Goal: Transaction & Acquisition: Purchase product/service

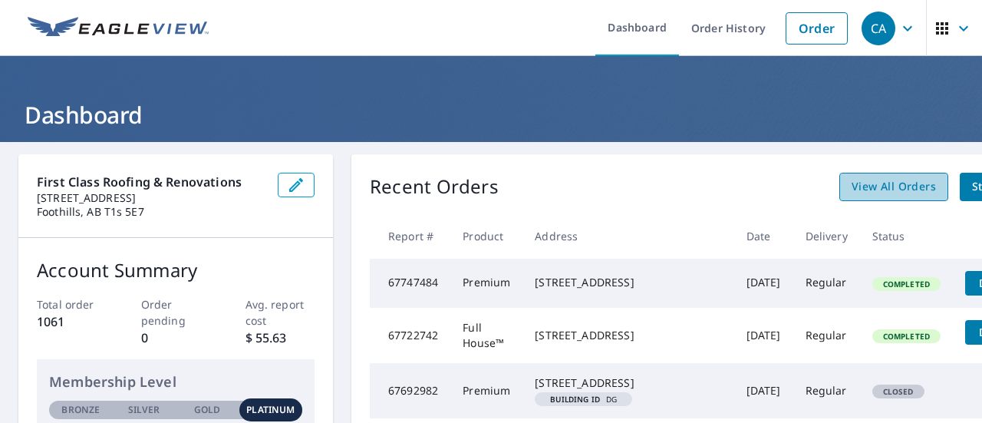
click at [851, 188] on span "View All Orders" at bounding box center [893, 186] width 84 height 19
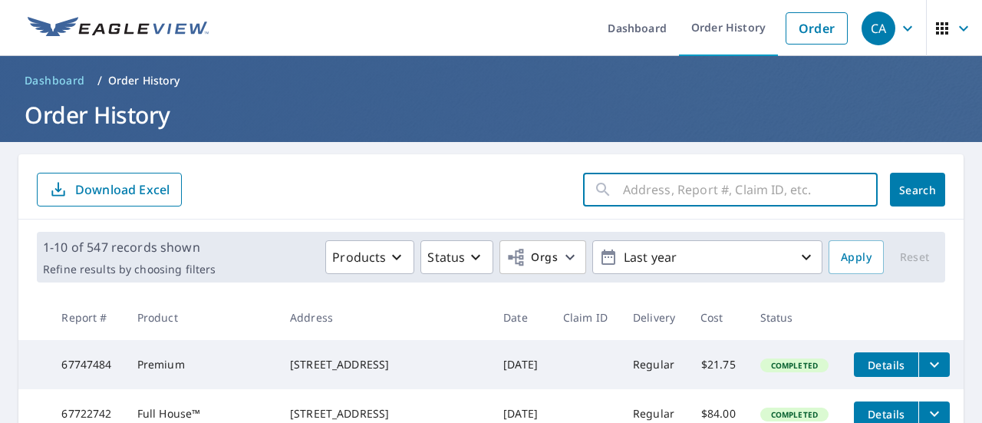
paste input "[STREET_ADDRESS]"
type input "[STREET_ADDRESS]"
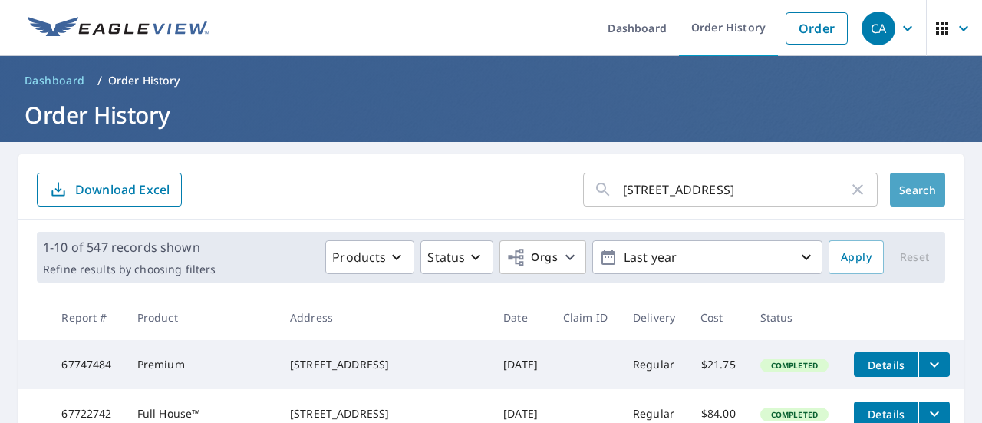
click at [903, 193] on span "Search" at bounding box center [917, 190] width 31 height 15
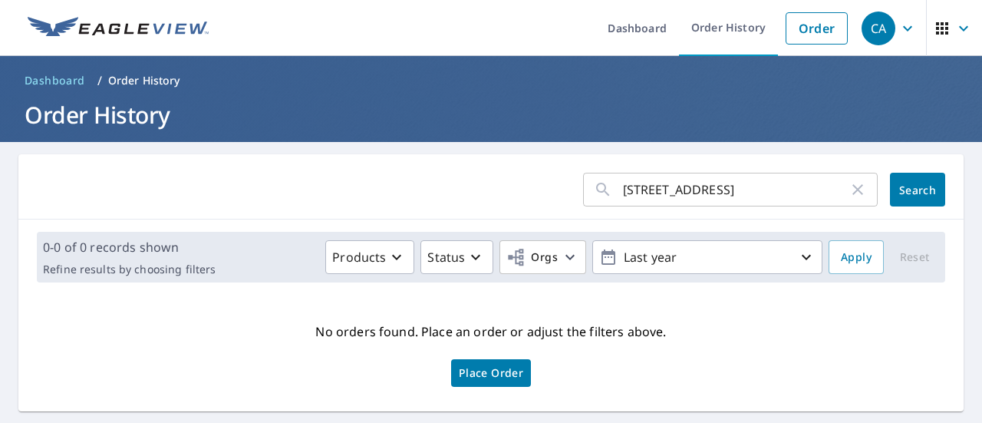
click at [783, 191] on input "[STREET_ADDRESS]" at bounding box center [735, 189] width 225 height 43
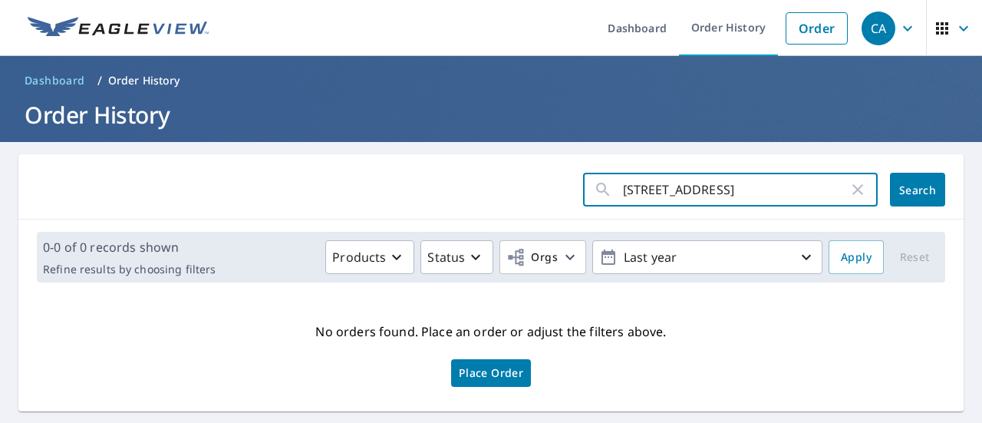
type input "157 Nolanhurst"
click button "Search" at bounding box center [917, 190] width 55 height 34
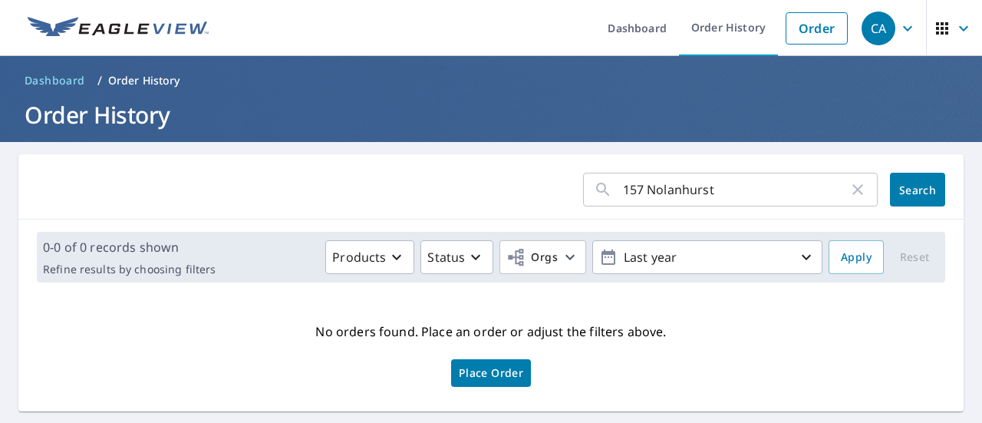
click at [717, 191] on input "157 Nolanhurst" at bounding box center [735, 189] width 225 height 43
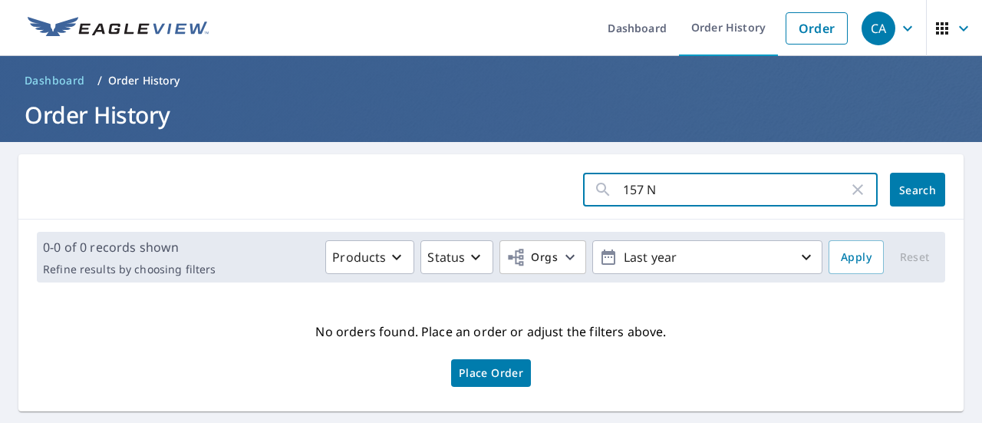
type input "157"
click button "Search" at bounding box center [917, 190] width 55 height 34
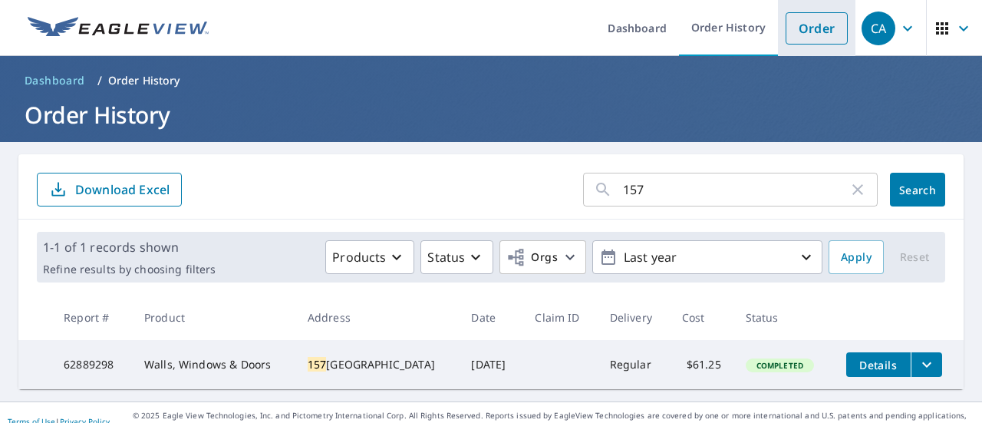
click at [801, 31] on link "Order" at bounding box center [816, 28] width 62 height 32
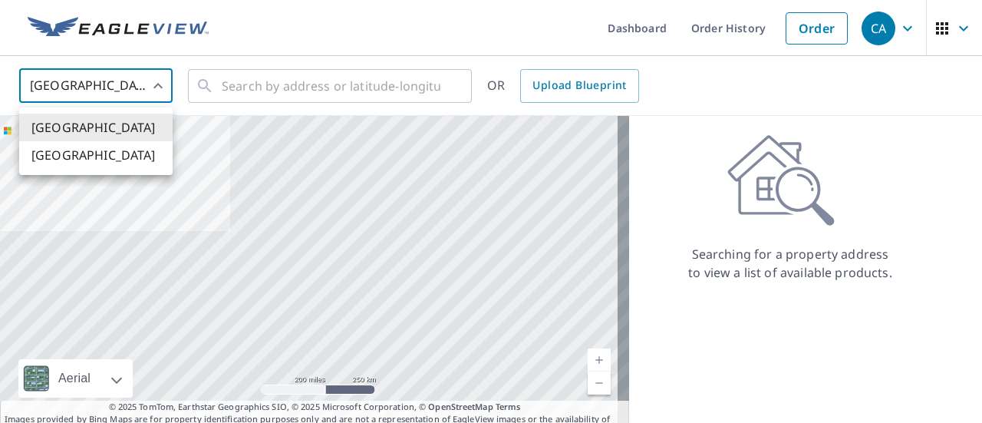
click at [166, 84] on body "CA CA Dashboard Order History Order CA [GEOGRAPHIC_DATA] [GEOGRAPHIC_DATA] ​ ​ …" at bounding box center [491, 211] width 982 height 423
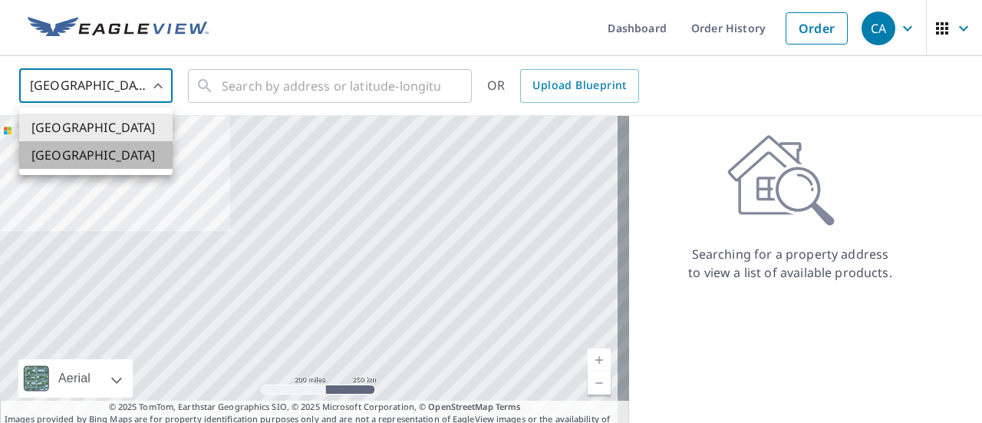
click at [115, 152] on li "[GEOGRAPHIC_DATA]" at bounding box center [95, 155] width 153 height 28
type input "CA"
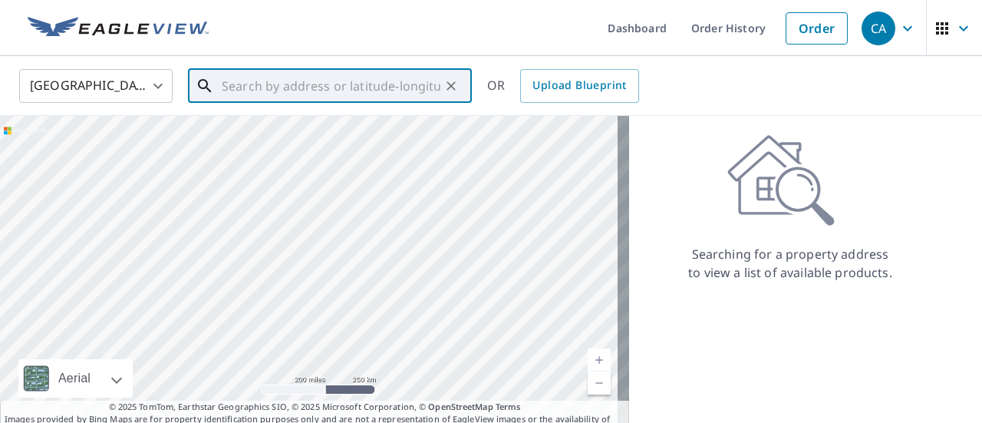
paste input "[STREET_ADDRESS]"
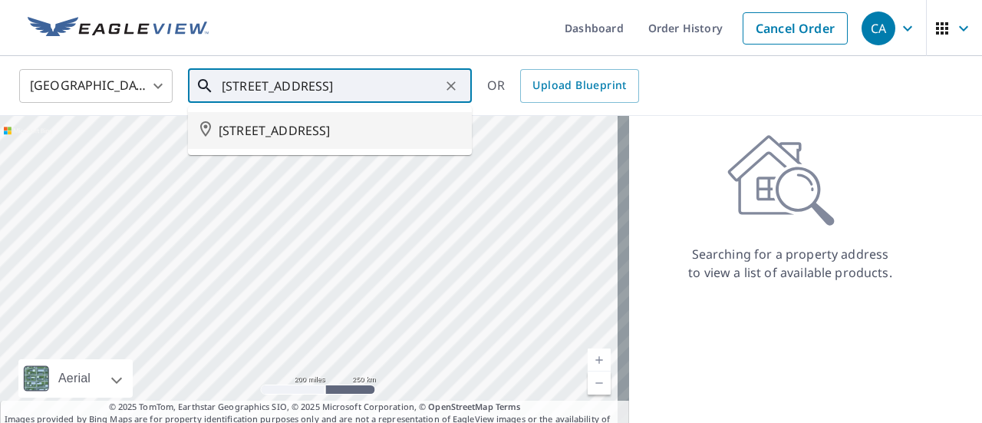
click at [322, 129] on span "[STREET_ADDRESS]" at bounding box center [339, 130] width 241 height 18
type input "[STREET_ADDRESS]"
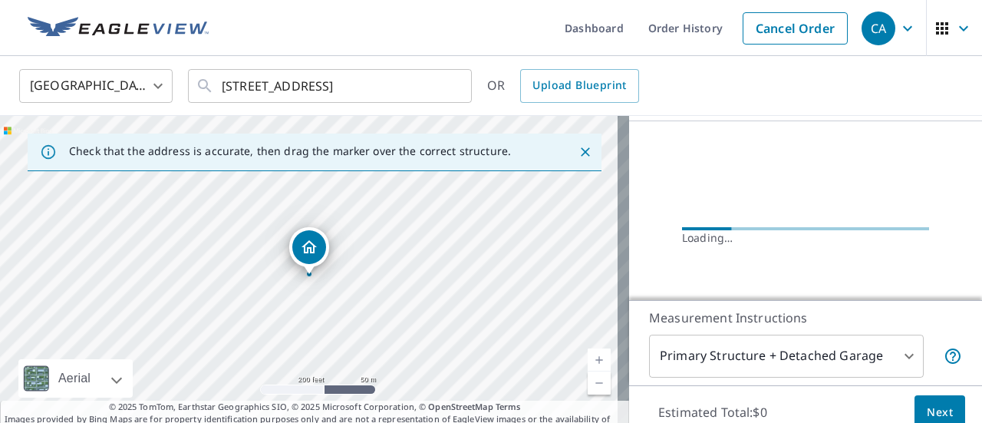
scroll to position [191, 0]
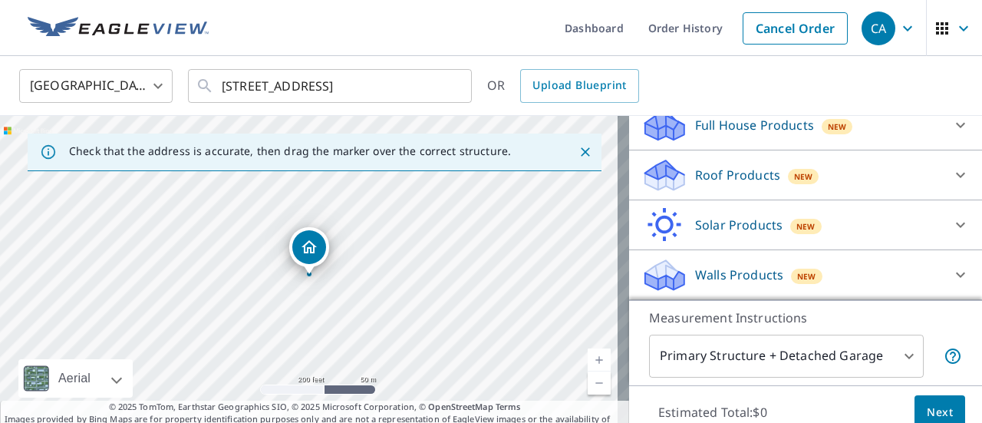
click at [951, 272] on icon at bounding box center [960, 274] width 18 height 18
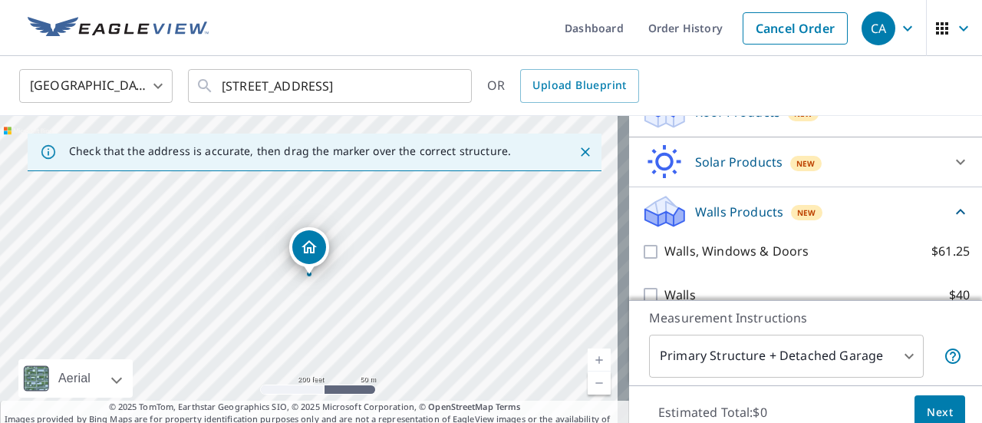
scroll to position [278, 0]
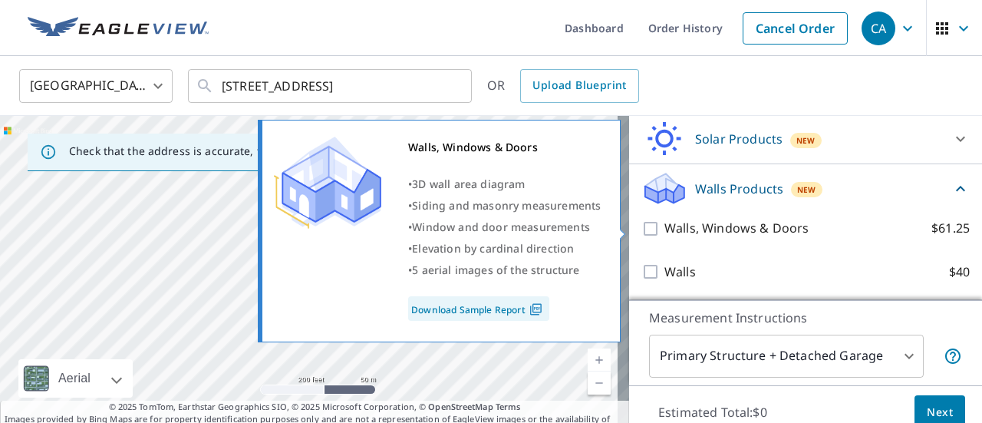
click at [641, 226] on input "Walls, Windows & Doors $61.25" at bounding box center [652, 228] width 23 height 18
checkbox input "true"
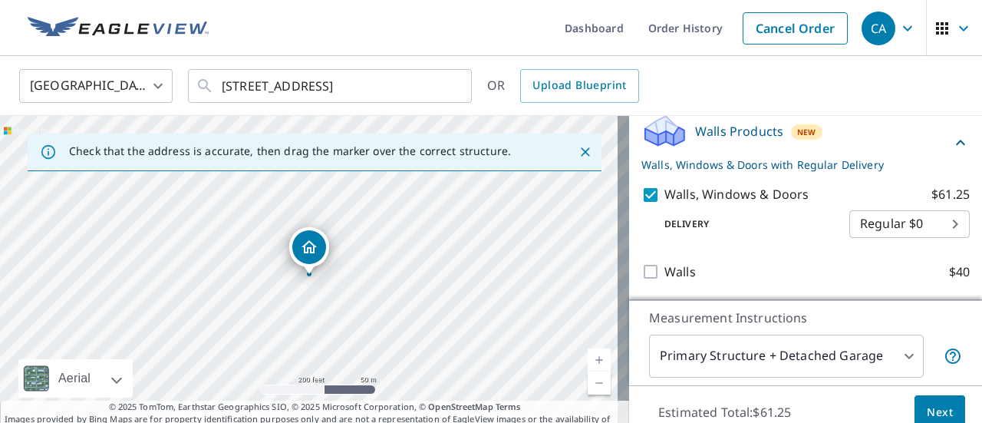
scroll to position [54, 0]
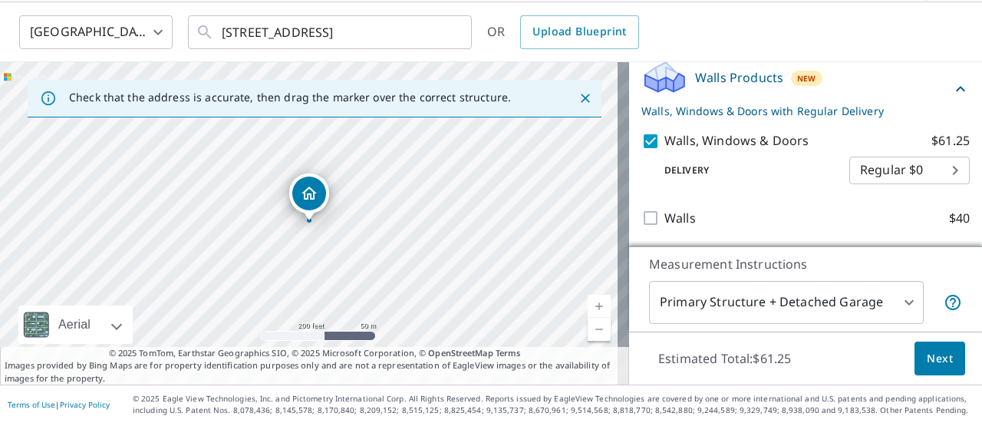
click at [926, 356] on span "Next" at bounding box center [939, 358] width 26 height 19
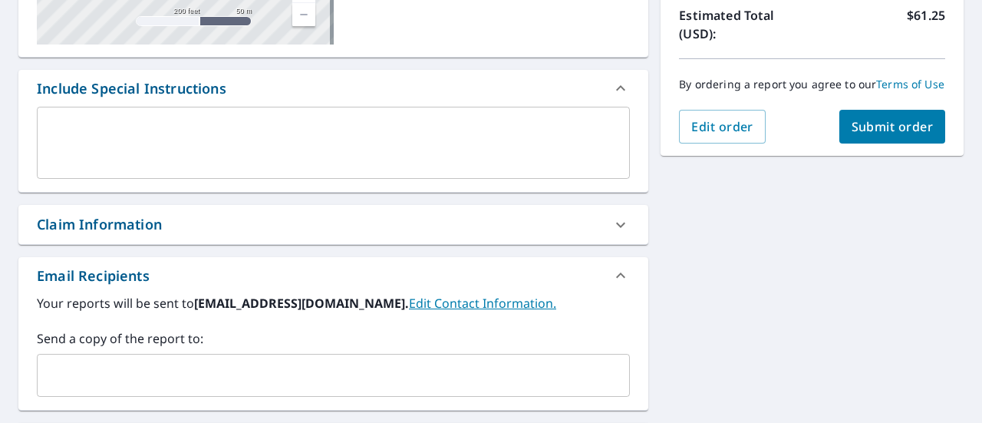
scroll to position [437, 0]
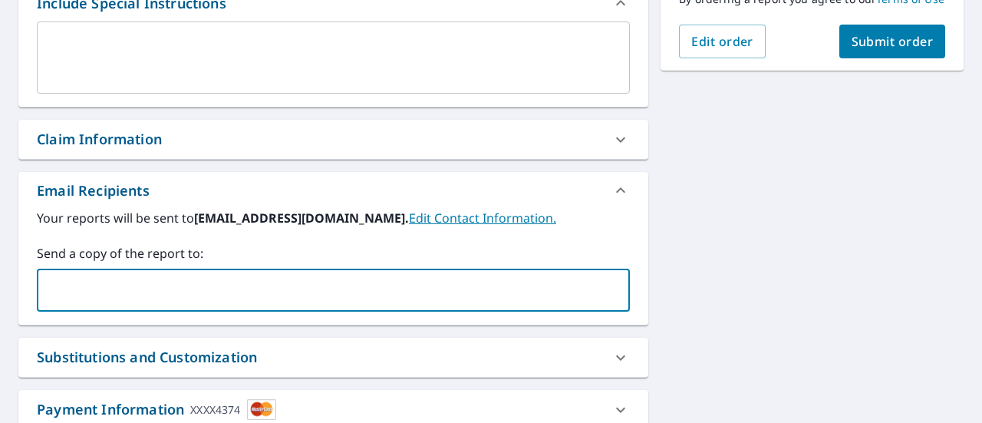
click at [44, 278] on input "text" at bounding box center [322, 289] width 556 height 29
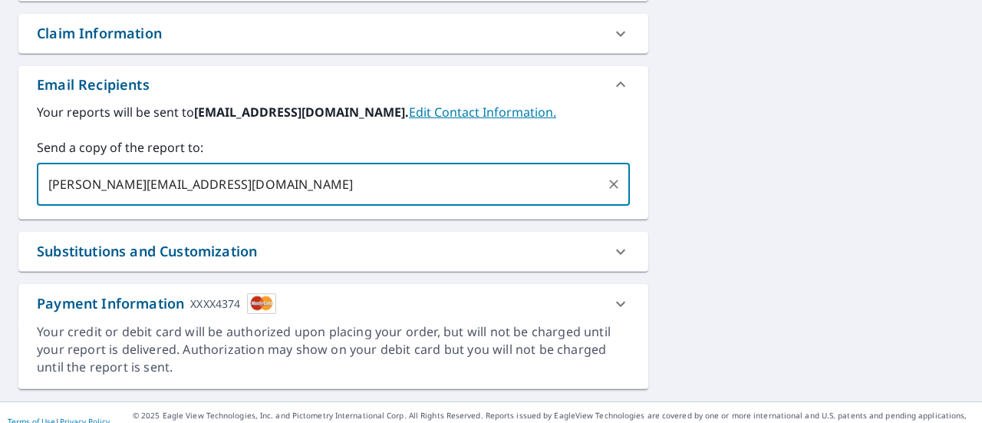
scroll to position [558, 0]
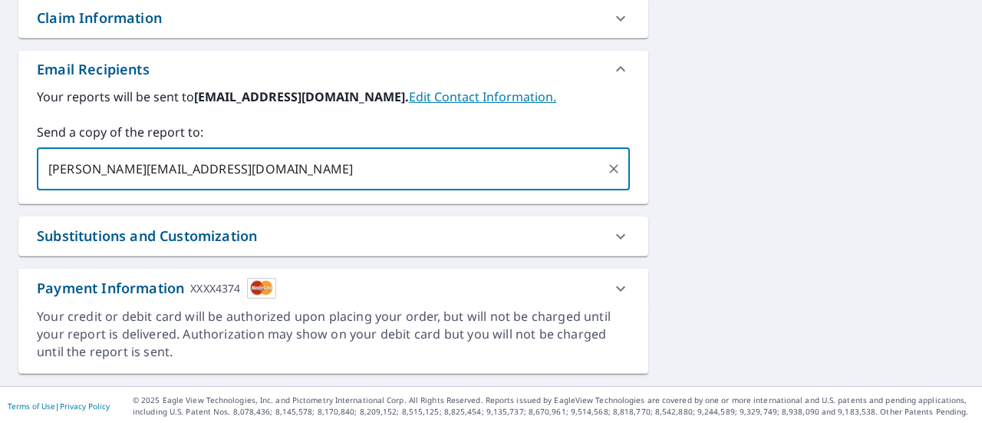
type input "[PERSON_NAME][EMAIL_ADDRESS][DOMAIN_NAME]"
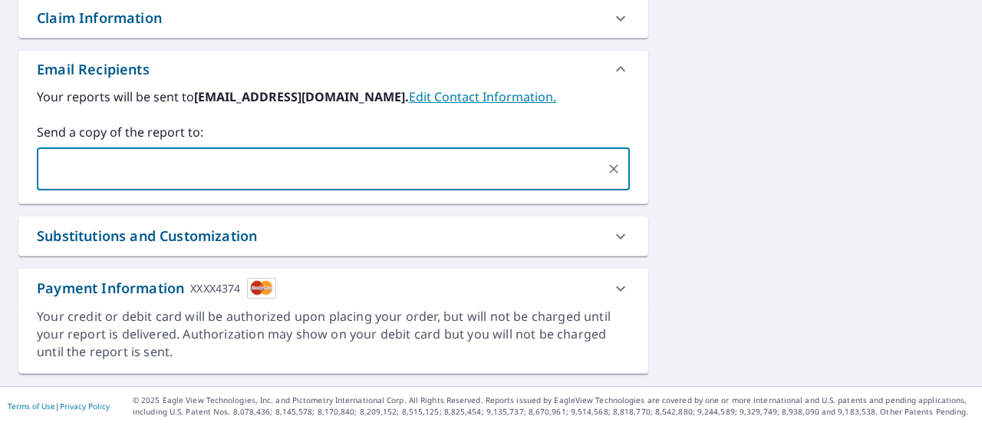
click at [617, 237] on icon at bounding box center [620, 236] width 18 height 18
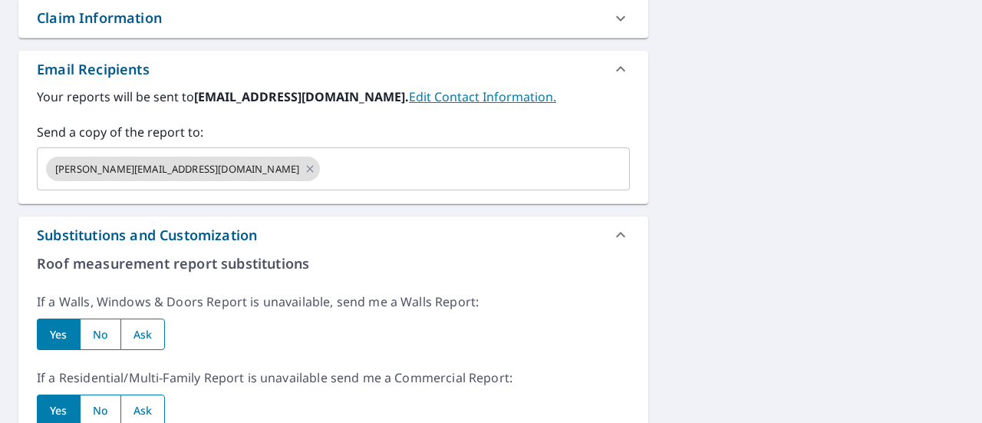
click at [102, 331] on input "radio" at bounding box center [100, 333] width 41 height 31
radio input "true"
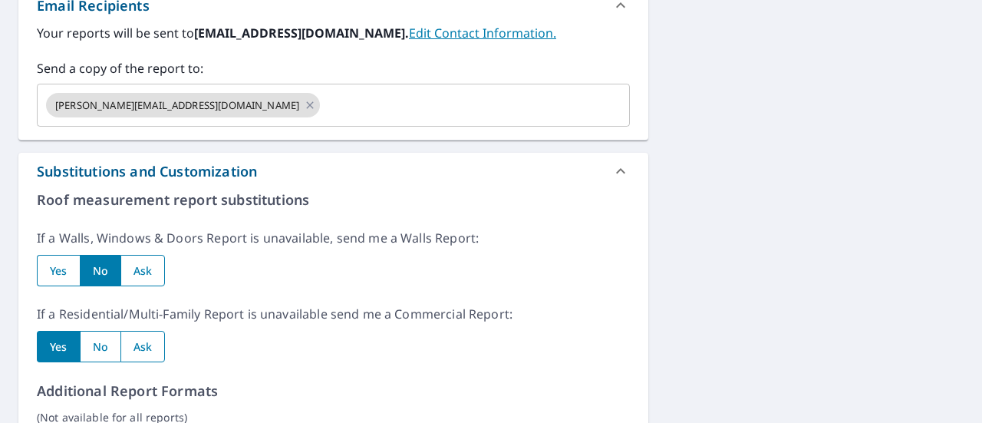
scroll to position [712, 0]
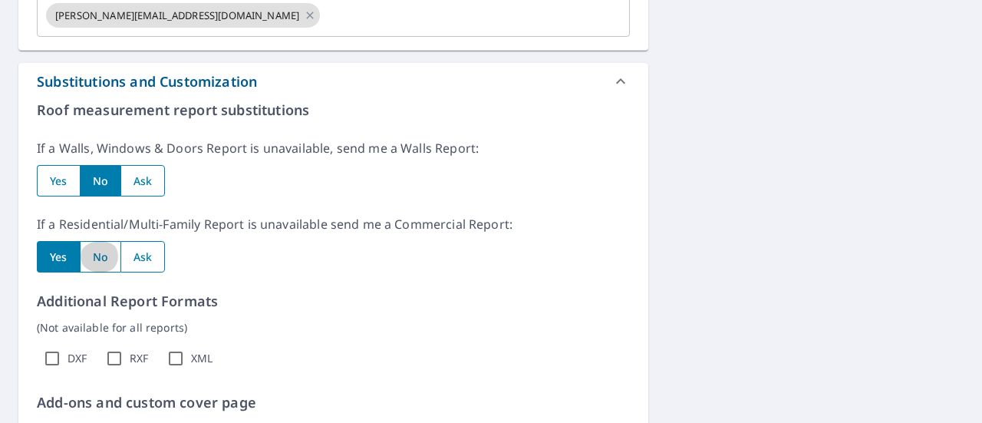
click at [97, 252] on input "radio" at bounding box center [100, 256] width 41 height 31
radio input "true"
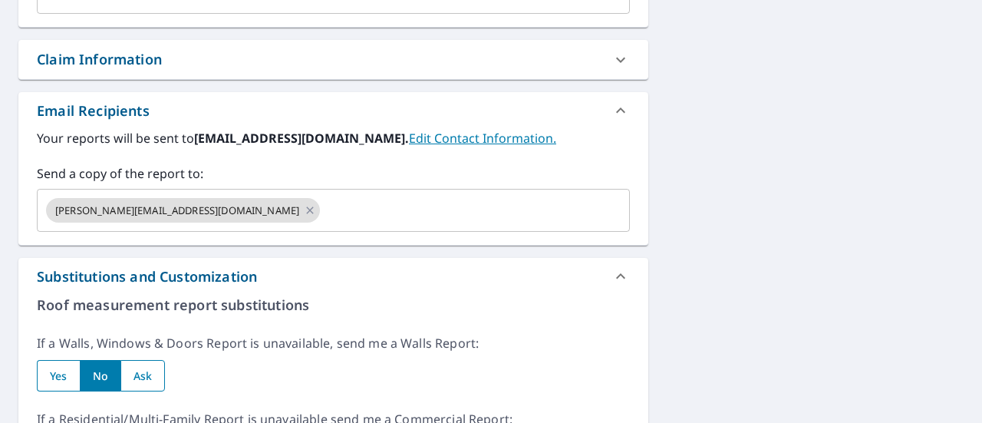
scroll to position [336, 0]
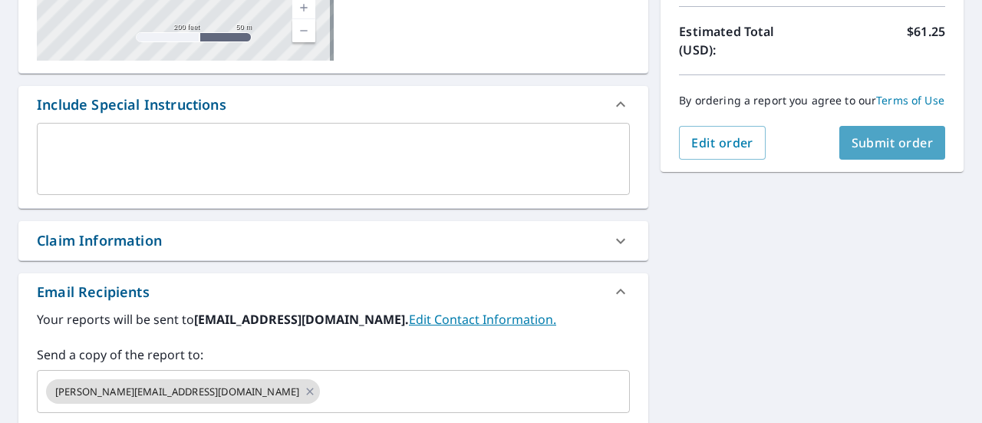
click at [882, 151] on span "Submit order" at bounding box center [892, 142] width 82 height 17
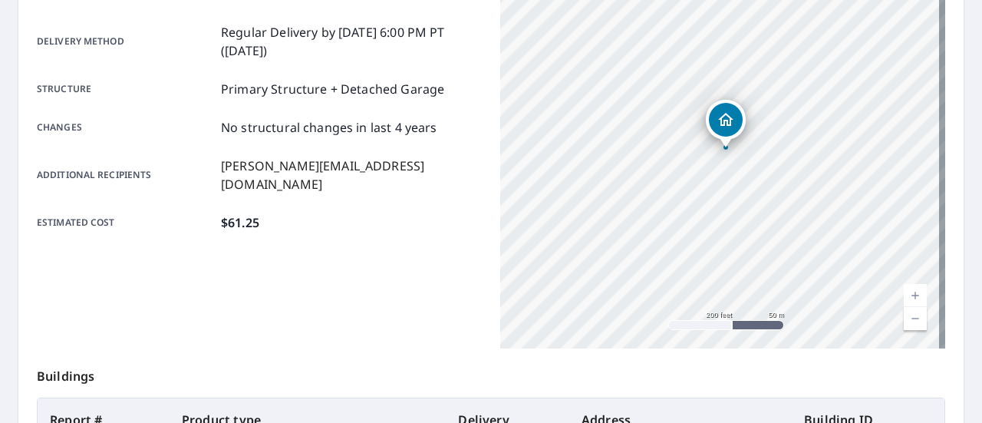
scroll to position [248, 0]
